Goal: Navigation & Orientation: Find specific page/section

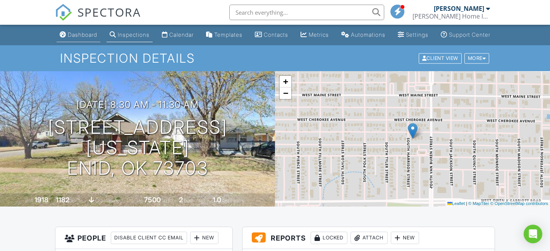
click at [71, 38] on div "Dashboard" at bounding box center [82, 34] width 29 height 7
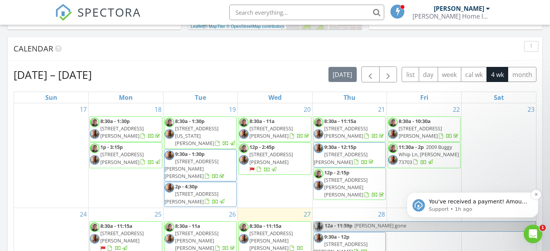
click at [458, 206] on p "Support • 1h ago" at bounding box center [479, 209] width 100 height 7
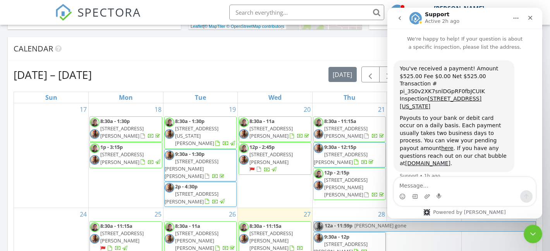
scroll to position [3, 0]
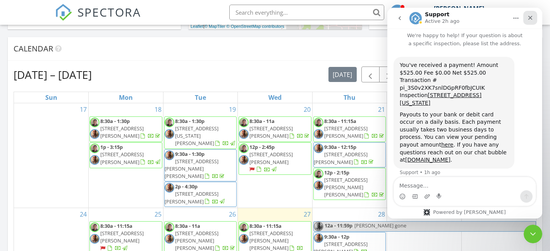
click at [530, 19] on icon "Close" at bounding box center [530, 18] width 6 height 6
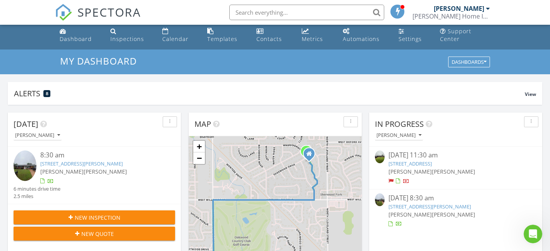
scroll to position [0, 0]
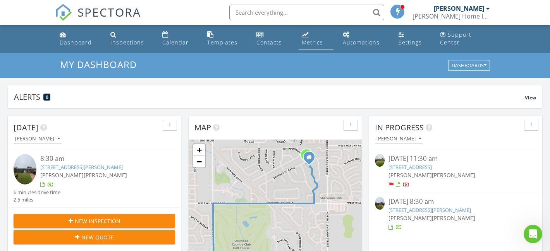
click at [306, 43] on div "Metrics" at bounding box center [312, 42] width 21 height 7
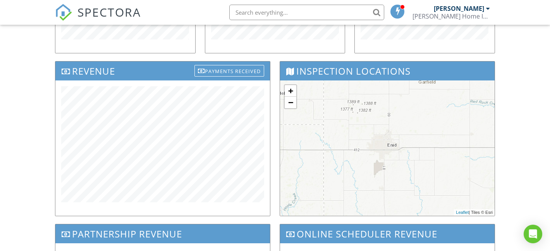
scroll to position [238, 0]
